Goal: Task Accomplishment & Management: Manage account settings

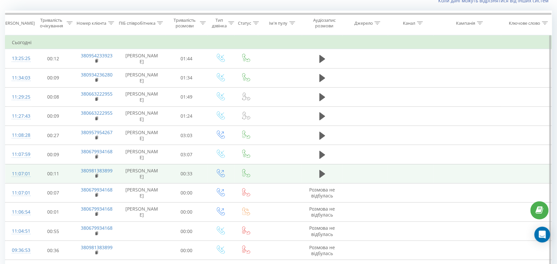
scroll to position [49, 0]
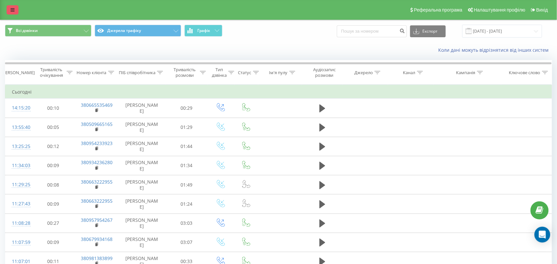
click at [14, 9] on icon at bounding box center [13, 10] width 4 height 5
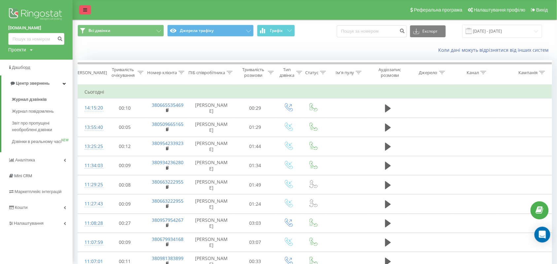
click at [86, 9] on icon at bounding box center [85, 10] width 4 height 5
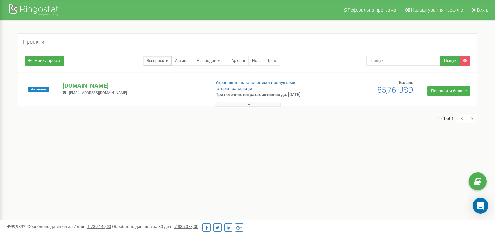
click at [253, 103] on button at bounding box center [248, 104] width 66 height 5
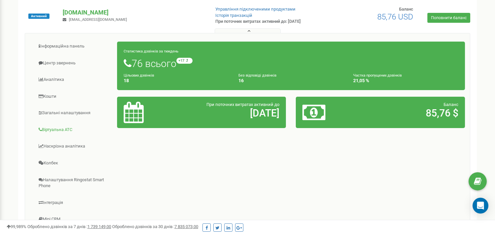
scroll to position [110, 0]
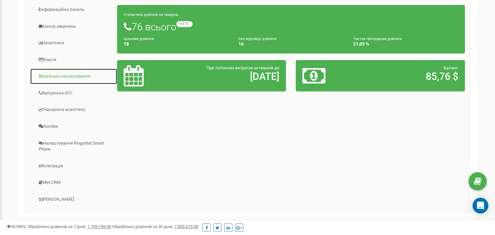
click at [80, 76] on link "Загальні налаштування" at bounding box center [73, 76] width 87 height 16
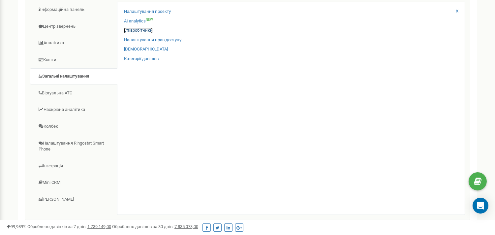
click at [151, 30] on link "Співробітники" at bounding box center [138, 30] width 29 height 6
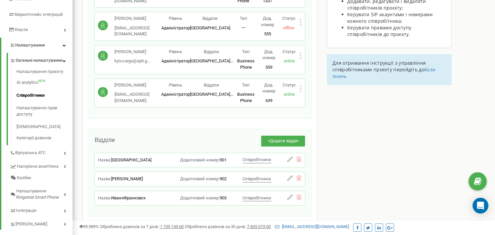
scroll to position [73, 0]
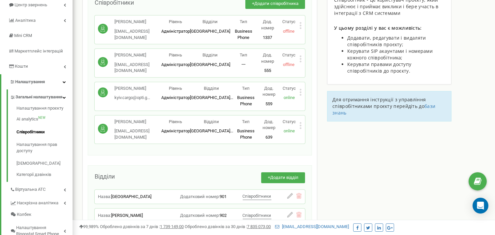
click at [302, 89] on icon at bounding box center [301, 92] width 2 height 7
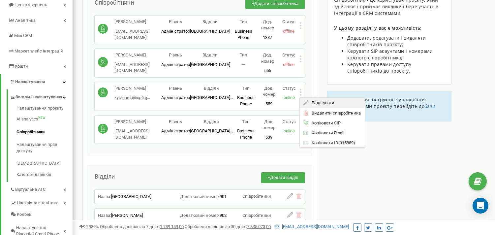
click at [328, 101] on span "Редагувати" at bounding box center [322, 103] width 26 height 4
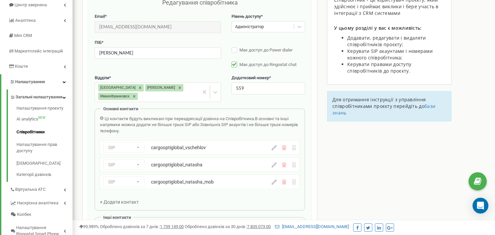
scroll to position [66, 0]
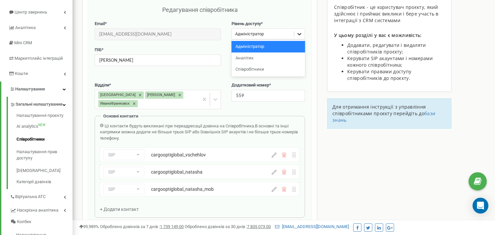
click at [300, 32] on icon at bounding box center [299, 34] width 7 height 7
click at [379, 194] on div "Співробітники проєкту cargo.opti.global Редагування співробітника Email * kyiv.…" at bounding box center [284, 235] width 413 height 528
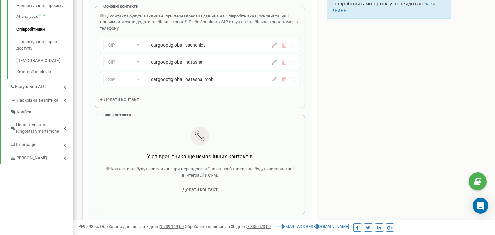
scroll to position [249, 0]
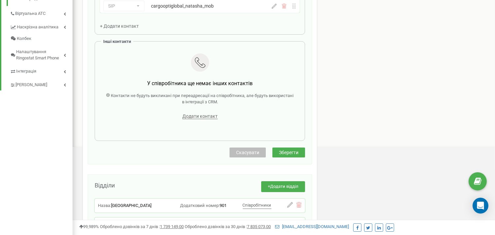
click at [246, 150] on span "Скасувати" at bounding box center [247, 152] width 23 height 5
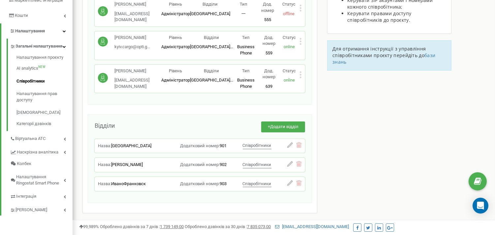
scroll to position [87, 0]
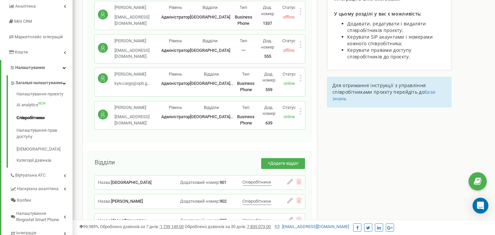
click at [300, 108] on icon at bounding box center [301, 111] width 2 height 7
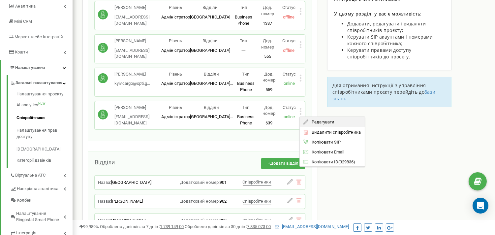
click at [319, 120] on span "Редагувати" at bounding box center [322, 122] width 26 height 4
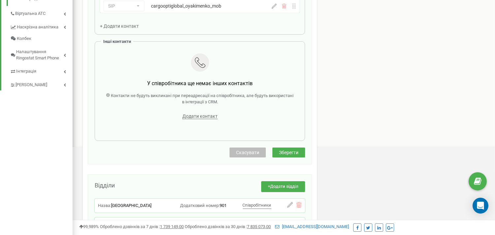
scroll to position [322, 0]
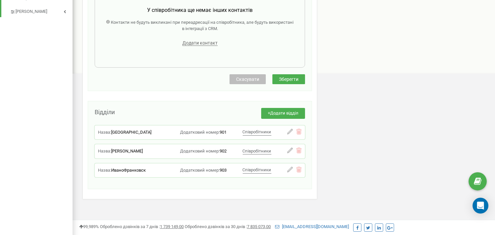
click at [248, 77] on button "Скасувати" at bounding box center [248, 79] width 36 height 10
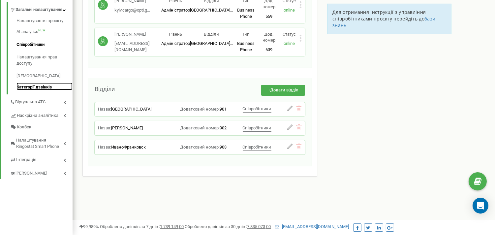
click at [44, 90] on link "Категорії дзвінків" at bounding box center [44, 86] width 56 height 8
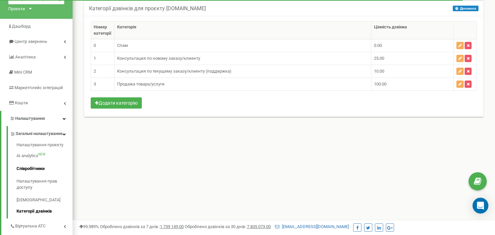
scroll to position [73, 0]
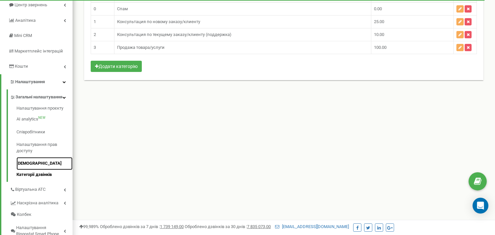
click at [40, 168] on link "[DEMOGRAPHIC_DATA]" at bounding box center [44, 163] width 56 height 13
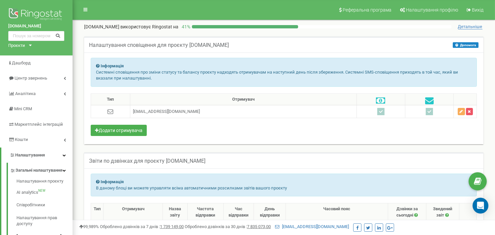
scroll to position [110, 0]
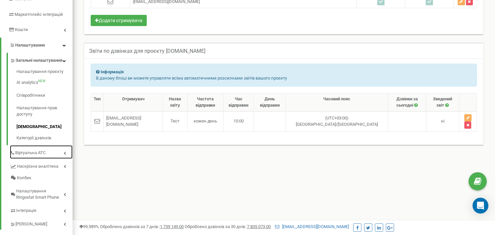
click at [65, 155] on icon at bounding box center [65, 152] width 2 height 3
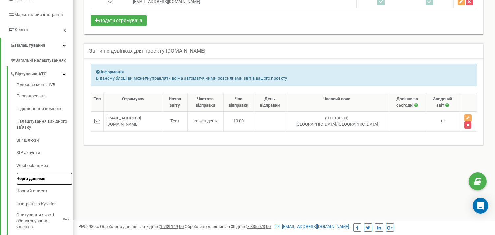
click at [51, 177] on link "Черга дзвінків" at bounding box center [44, 178] width 56 height 13
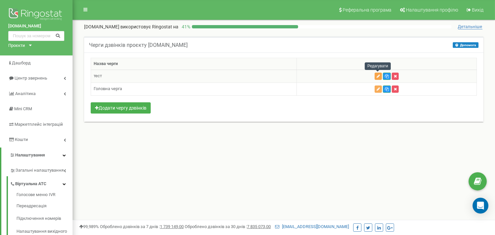
click at [377, 75] on icon "button" at bounding box center [378, 76] width 3 height 4
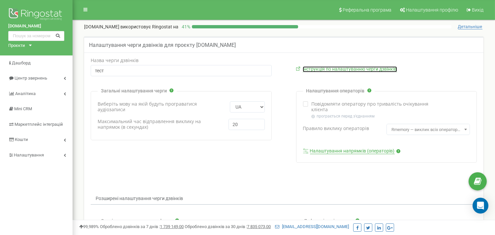
click at [329, 71] on link "Інструкція по налаштуванню черги дзвінків" at bounding box center [350, 69] width 94 height 6
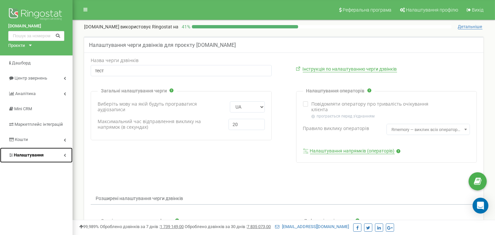
click at [64, 158] on link "Налаштування" at bounding box center [36, 155] width 73 height 16
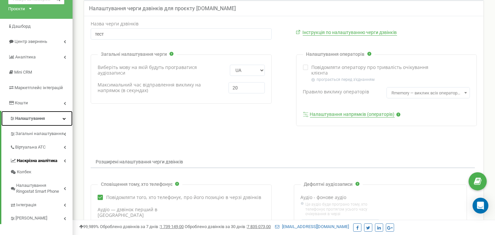
scroll to position [73, 0]
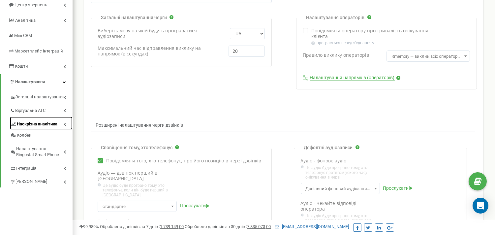
click at [64, 123] on icon at bounding box center [65, 123] width 2 height 3
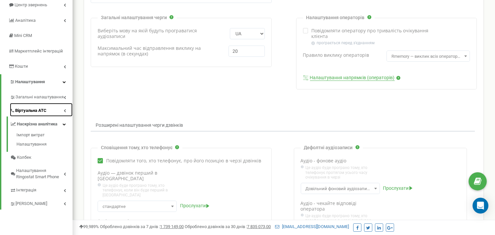
click at [64, 111] on icon at bounding box center [65, 110] width 2 height 3
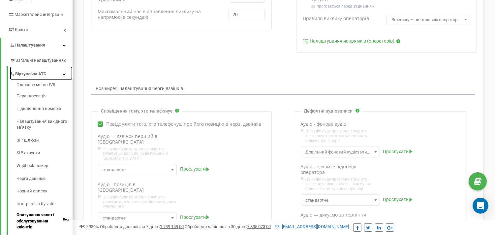
scroll to position [146, 0]
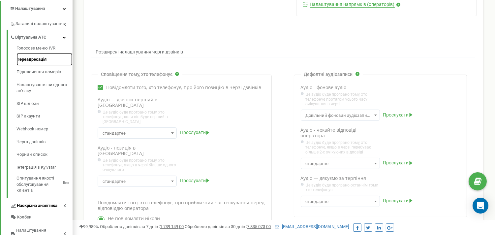
click at [56, 57] on link "Переадресація" at bounding box center [44, 59] width 56 height 13
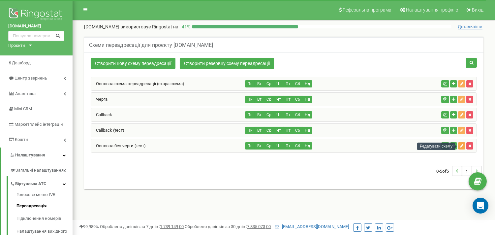
click at [462, 146] on icon "button" at bounding box center [461, 146] width 3 height 4
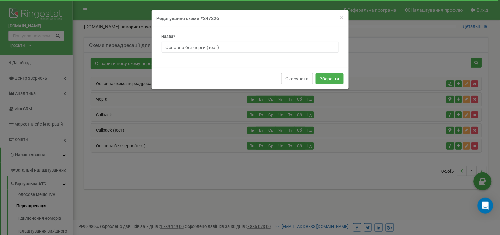
click at [298, 80] on button "Скасувати" at bounding box center [298, 78] width 32 height 11
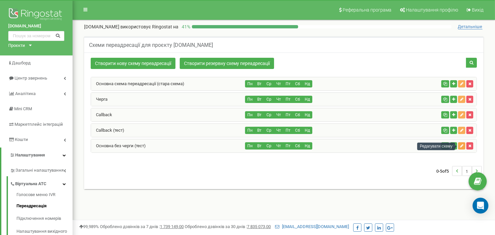
click at [461, 147] on icon "button" at bounding box center [461, 146] width 3 height 4
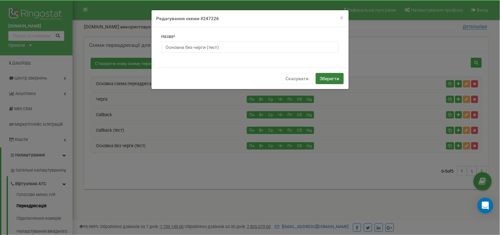
click at [334, 77] on button "Зберегти" at bounding box center [330, 78] width 28 height 11
click at [330, 77] on button "Зберегти" at bounding box center [330, 78] width 28 height 11
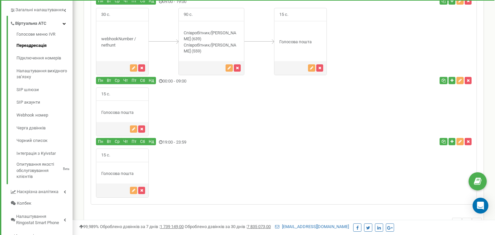
scroll to position [87, 0]
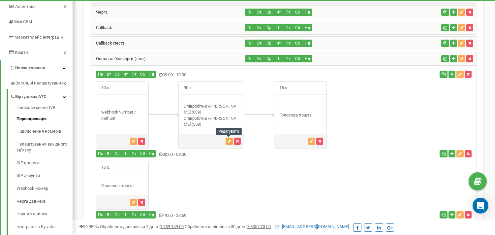
click at [228, 140] on icon "button" at bounding box center [229, 141] width 3 height 4
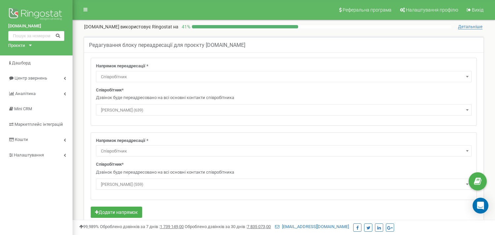
select select "Employee"
select select "329836"
select select "Employee"
select select "315889"
click at [234, 77] on span "Співробітник" at bounding box center [283, 76] width 371 height 9
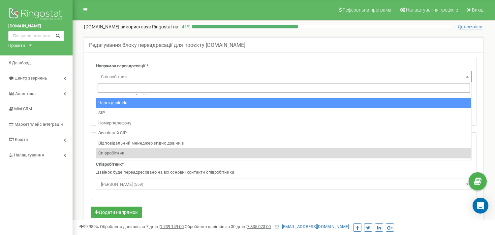
scroll to position [45, 0]
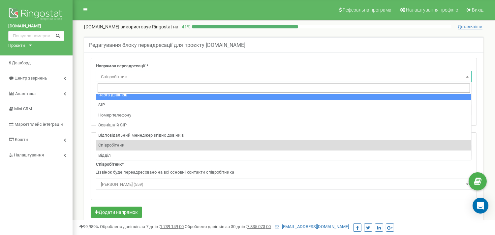
click at [296, 42] on div "Редагування блоку переадресації для проєкту cargo.opti.global" at bounding box center [283, 45] width 399 height 16
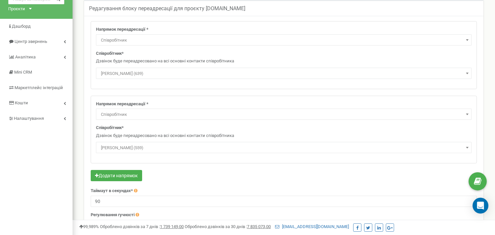
scroll to position [0, 0]
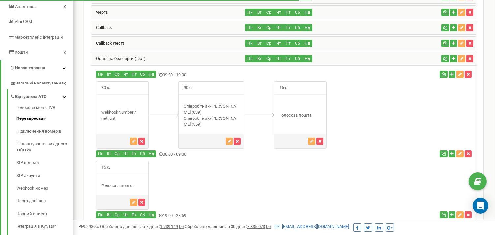
scroll to position [87, 0]
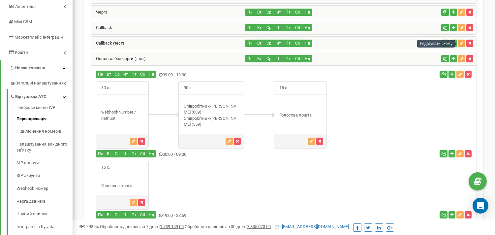
click at [461, 42] on icon "button" at bounding box center [461, 43] width 3 height 4
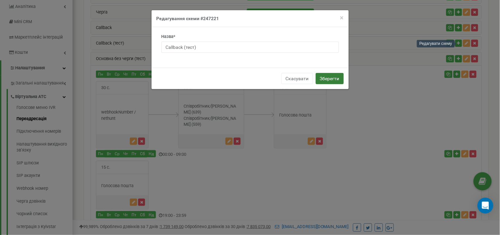
click at [335, 77] on button "Зберегти" at bounding box center [330, 78] width 28 height 11
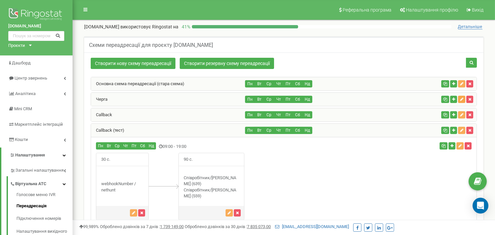
click at [461, 98] on icon "button" at bounding box center [461, 99] width 3 height 4
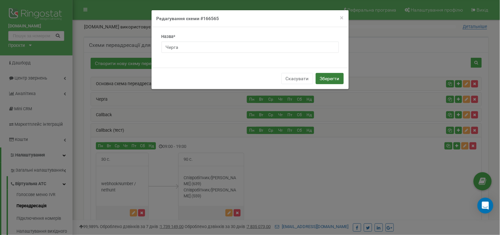
click at [324, 81] on button "Зберегти" at bounding box center [330, 78] width 28 height 11
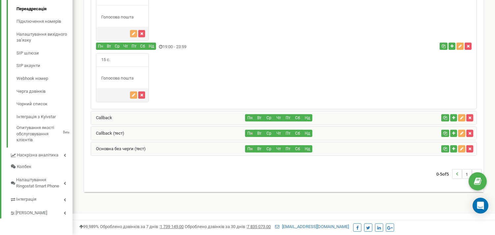
scroll to position [14, 0]
